Goal: Transaction & Acquisition: Purchase product/service

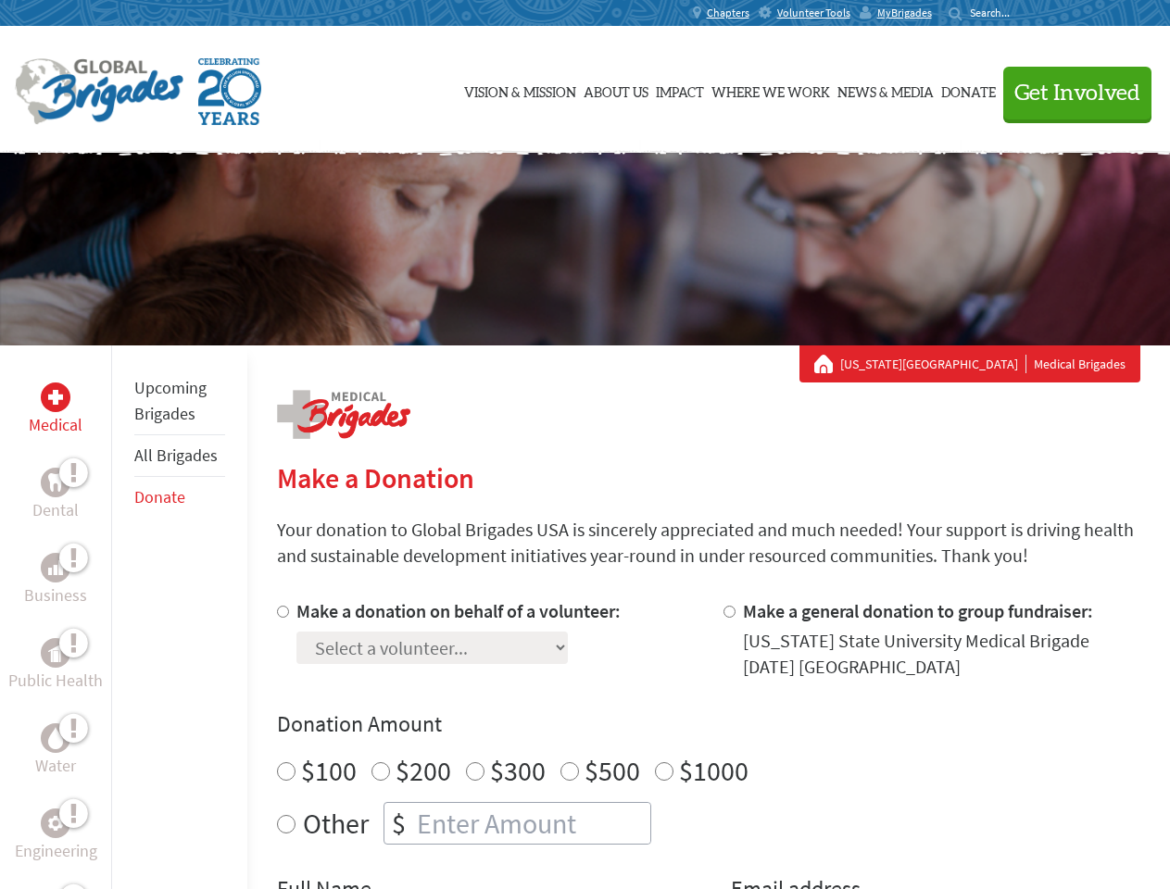
click at [1023, 13] on div "Search for:" at bounding box center [985, 13] width 74 height 15
click at [1069, 93] on span "Get Involved" at bounding box center [1077, 93] width 126 height 22
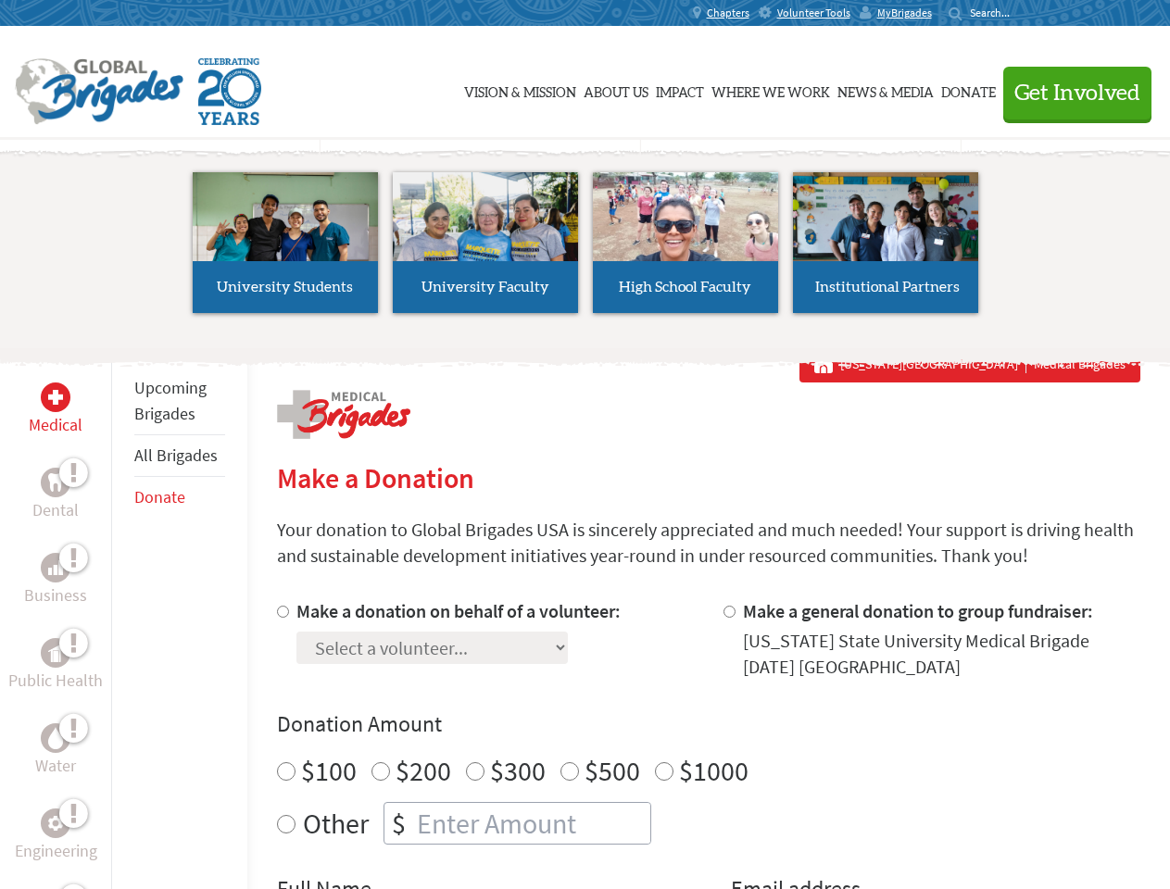
click at [585, 249] on li "High School Faculty" at bounding box center [685, 242] width 200 height 170
click at [122, 617] on div "Upcoming Brigades All Brigades Donate" at bounding box center [179, 789] width 136 height 889
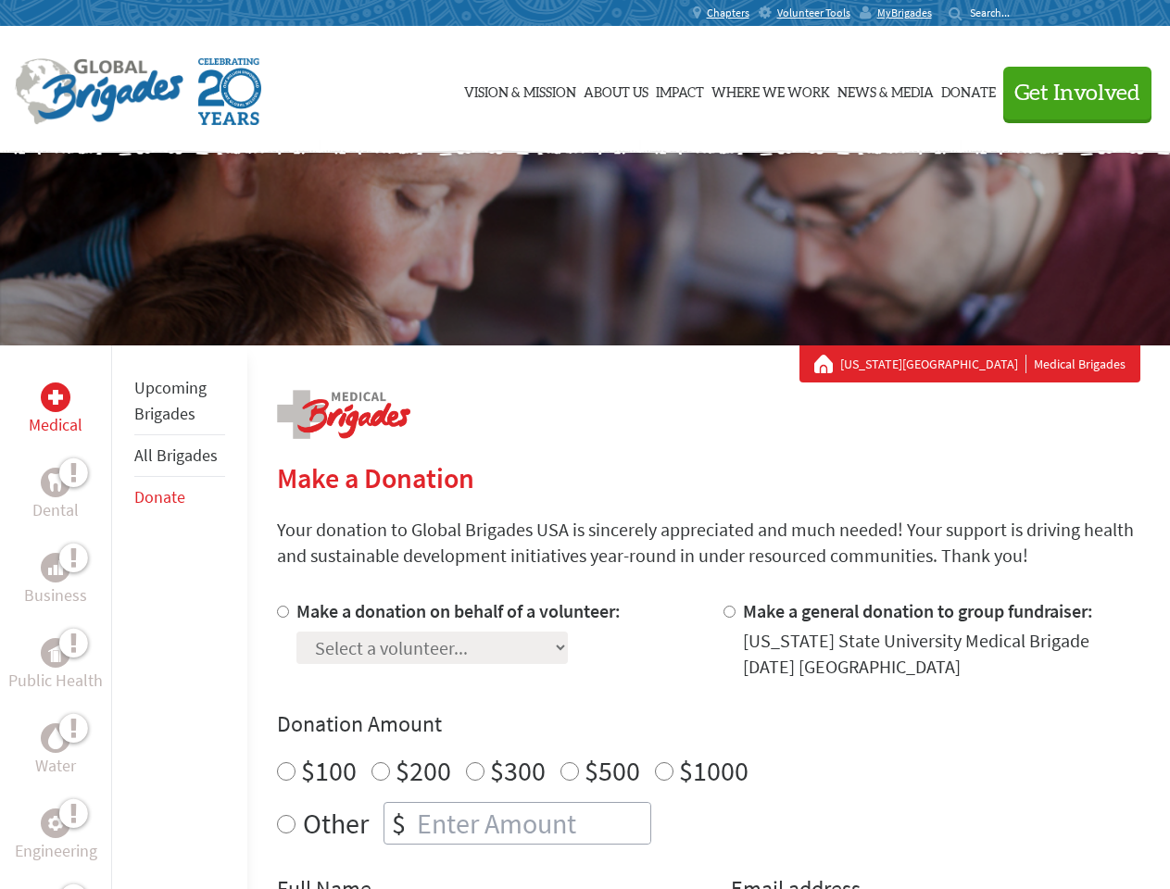
click at [708, 744] on div "Donation Amount $100 $200 $300 $500 $1000 Other $" at bounding box center [708, 777] width 863 height 135
click at [281, 611] on input "Make a donation on behalf of a volunteer:" at bounding box center [283, 612] width 12 height 12
radio input "true"
click at [728, 611] on input "Make a general donation to group fundraiser:" at bounding box center [729, 612] width 12 height 12
radio input "true"
